Goal: Navigation & Orientation: Understand site structure

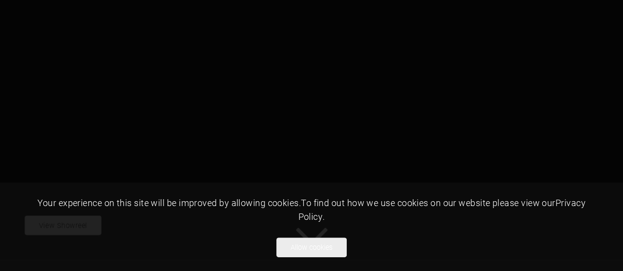
scroll to position [156, 0]
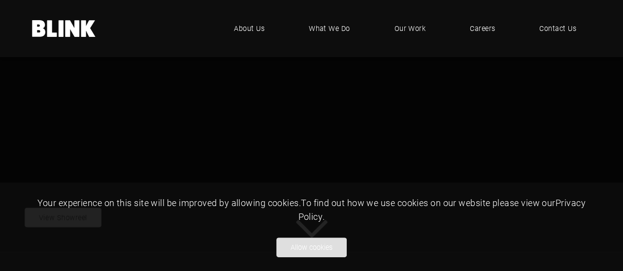
click at [321, 254] on button "Allow cookies" at bounding box center [311, 248] width 70 height 20
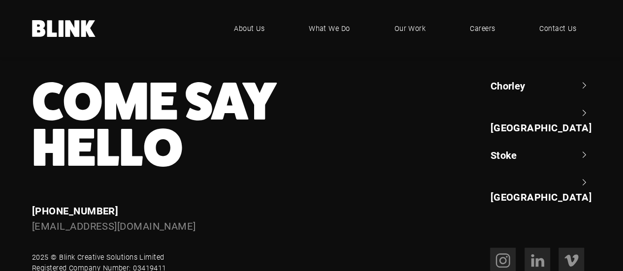
scroll to position [992, 0]
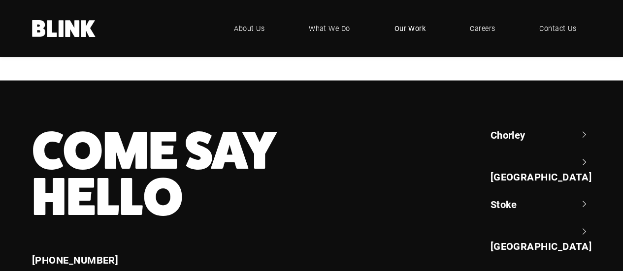
click at [403, 24] on span "Our Work" at bounding box center [410, 28] width 32 height 11
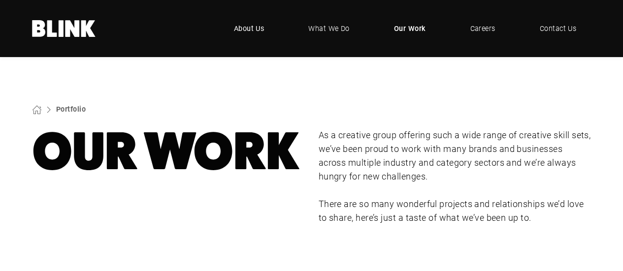
click at [245, 30] on span "About Us" at bounding box center [249, 28] width 31 height 11
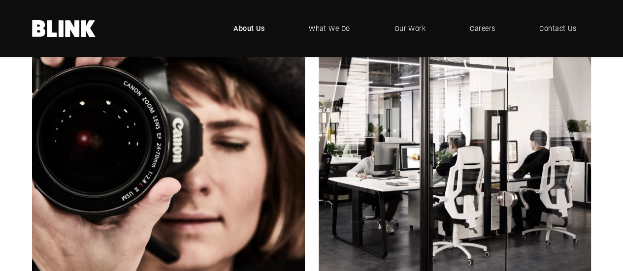
scroll to position [295, 0]
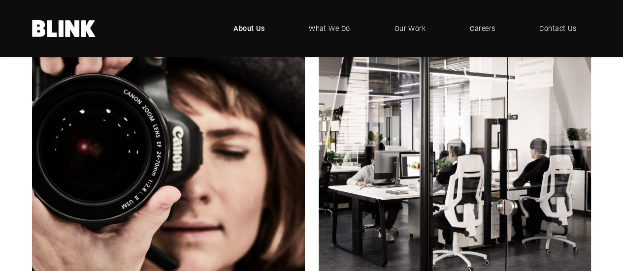
click at [0, 0] on icon "Next slide" at bounding box center [0, 0] width 0 height 0
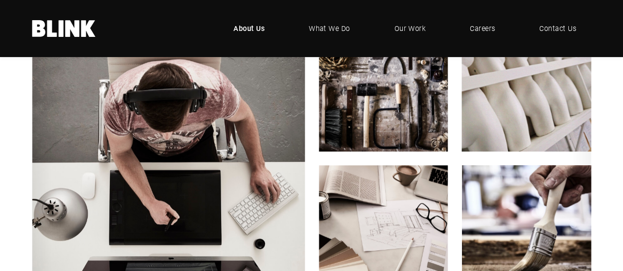
click at [0, 0] on icon "Next slide" at bounding box center [0, 0] width 0 height 0
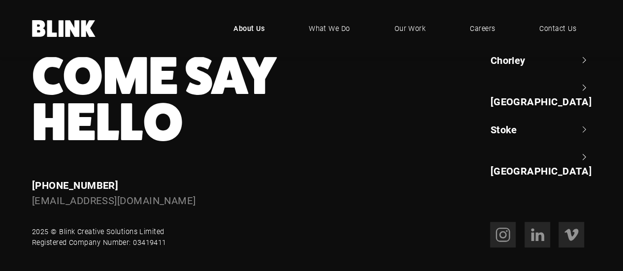
scroll to position [2231, 0]
